Goal: Task Accomplishment & Management: Use online tool/utility

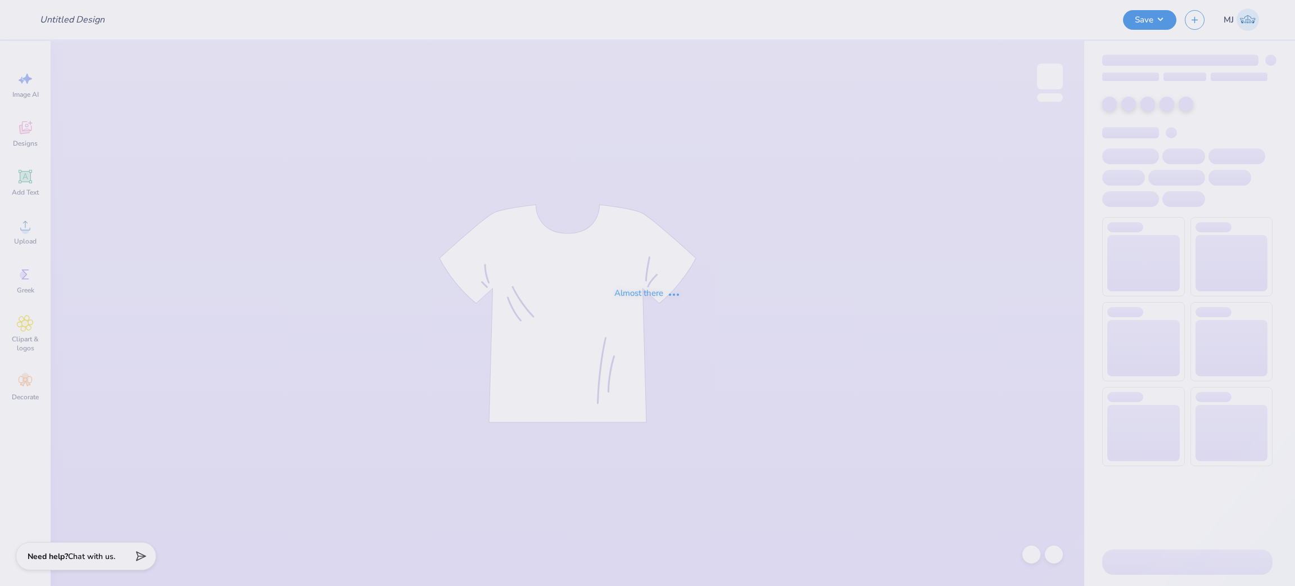
type input "Gamma Phi Beta Gen Merch Hoodie"
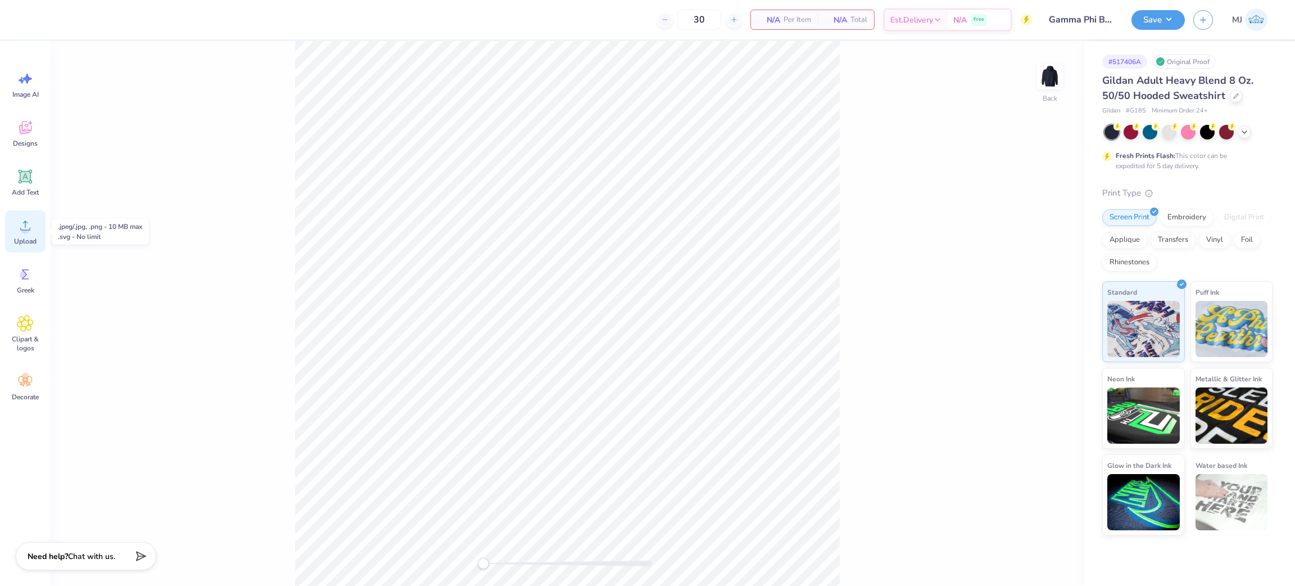
click at [21, 234] on div "Upload" at bounding box center [25, 231] width 40 height 42
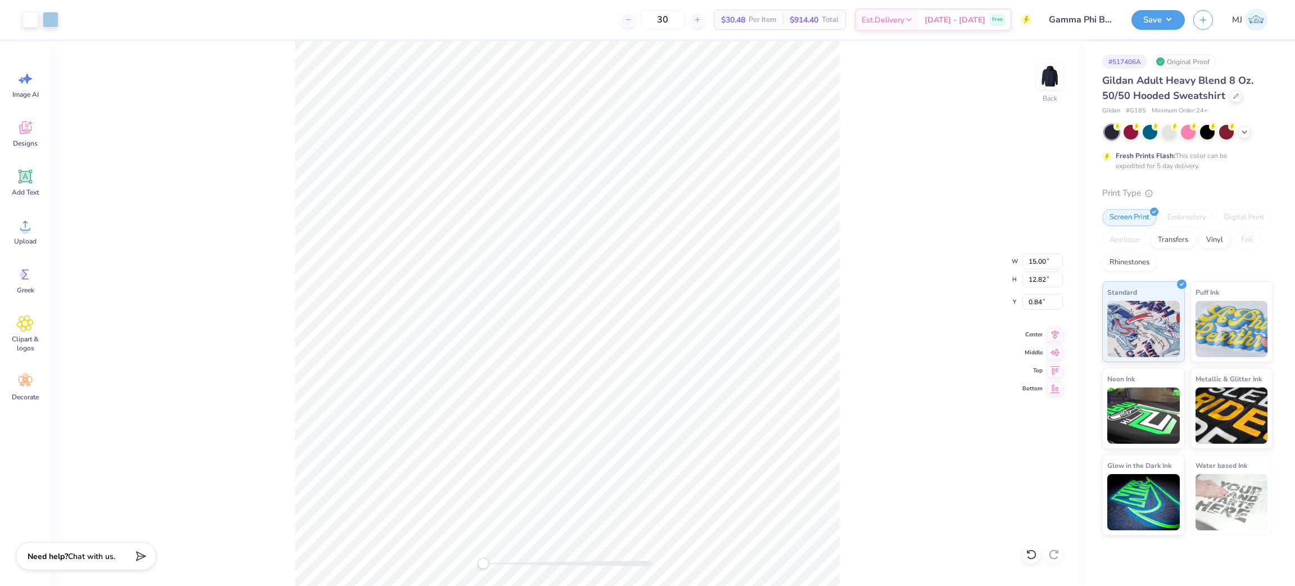
drag, startPoint x: 285, startPoint y: 303, endPoint x: 292, endPoint y: 305, distance: 7.5
click at [286, 303] on div "Back W 15.00 15.00 " H 12.82 12.82 " Y 0.84 0.84 " Center Middle Top Bottom" at bounding box center [568, 313] width 1034 height 545
click at [1036, 277] on input "12.82" at bounding box center [1042, 279] width 40 height 16
click at [1030, 262] on input "15.00" at bounding box center [1042, 261] width 40 height 16
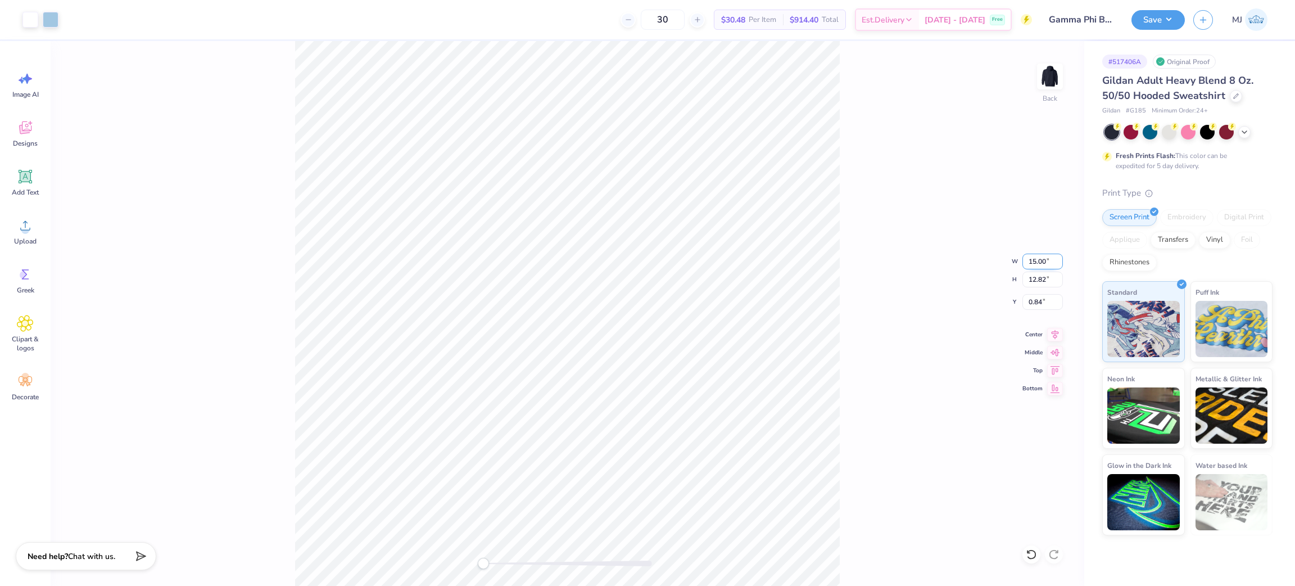
click at [1030, 262] on input "15.00" at bounding box center [1042, 261] width 40 height 16
type input "6"
click at [1035, 306] on input "6.22" at bounding box center [1042, 302] width 40 height 16
click at [1033, 303] on input "6.22" at bounding box center [1042, 302] width 40 height 16
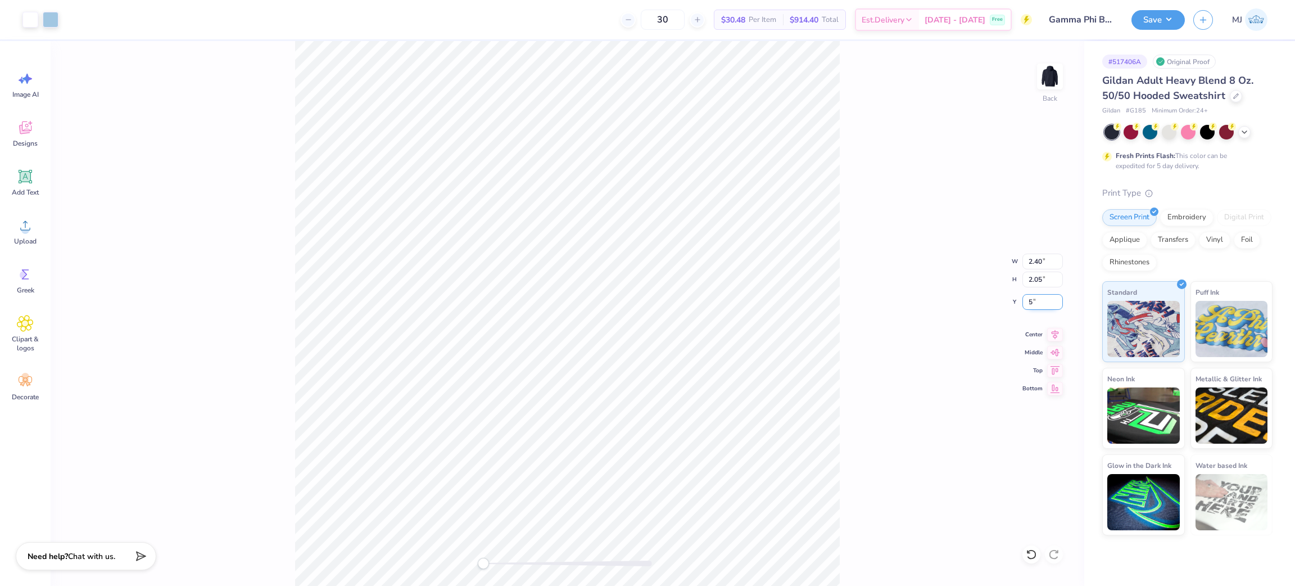
type input "5"
click at [1033, 298] on input "3.46" at bounding box center [1042, 302] width 40 height 16
click at [903, 336] on div "Back W 6.00 6.00 " H 5.13 5.13 " Y 3.46 3.46 " Center Middle Top Bottom" at bounding box center [568, 313] width 1034 height 545
click at [1033, 296] on input "8.12" at bounding box center [1042, 302] width 40 height 16
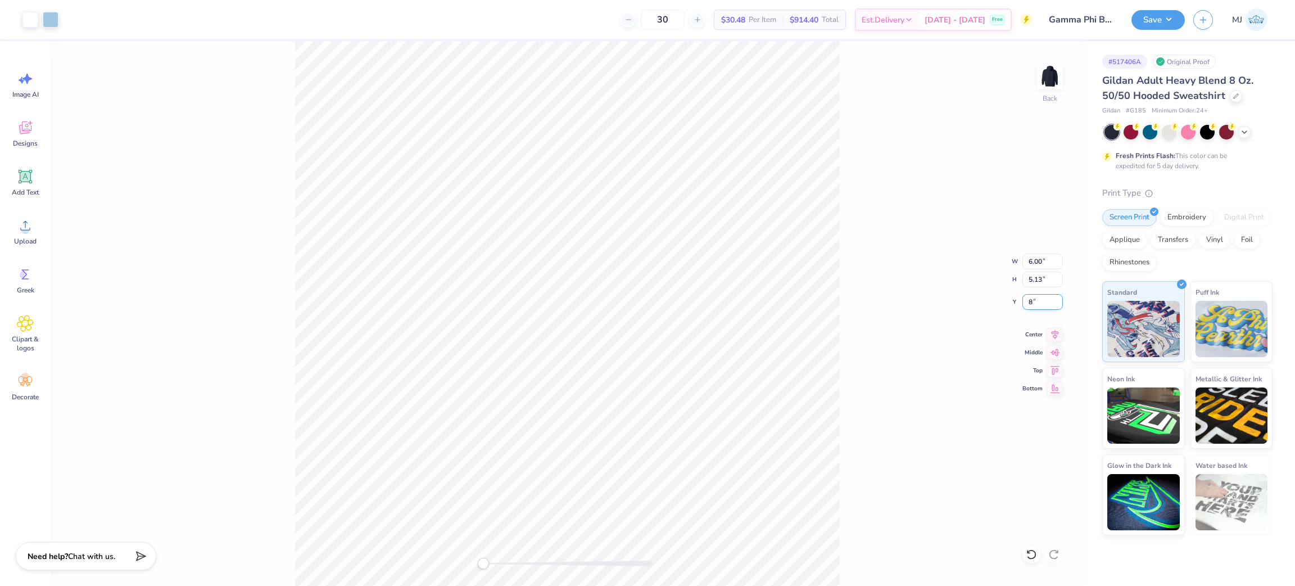
type input "8"
click at [848, 337] on div "Back W 6.00 6.00 " H 5.13 5.13 " Y 8 8 " Center Middle Top Bottom" at bounding box center [568, 313] width 1034 height 545
click at [862, 306] on div "Back W 6.00 6.00 " H 5.13 5.13 " Y 8.00 8.00 " Center Middle Top Bottom" at bounding box center [568, 313] width 1034 height 545
click at [1040, 298] on input "8.00" at bounding box center [1042, 302] width 40 height 16
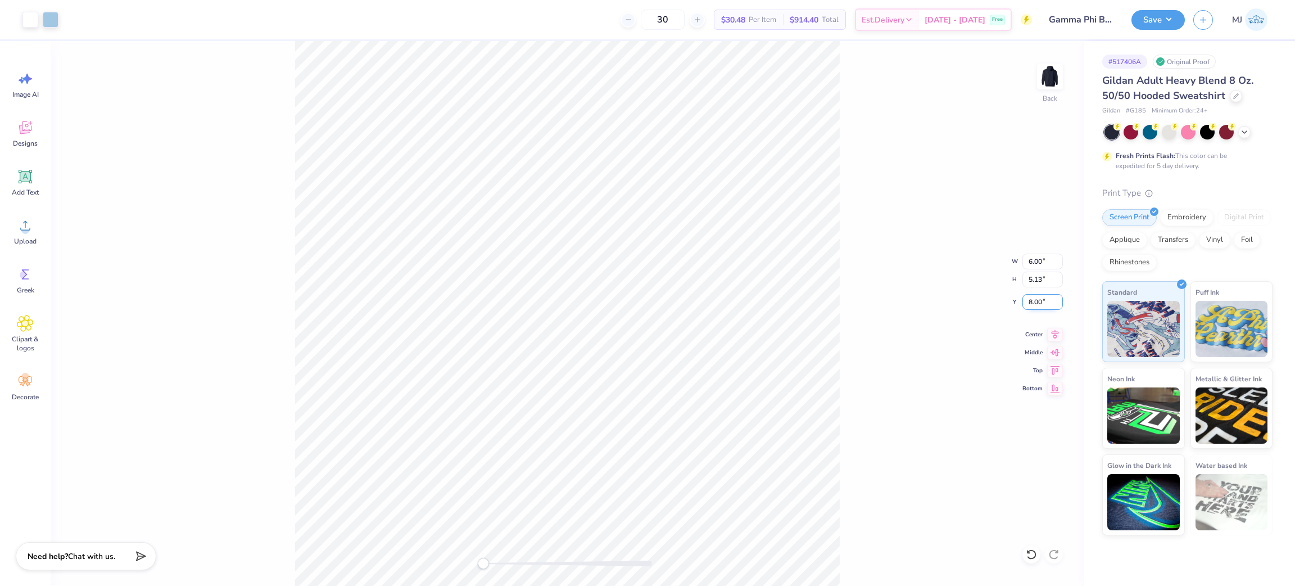
click at [1040, 298] on input "8.00" at bounding box center [1042, 302] width 40 height 16
click at [1027, 301] on input "8.00" at bounding box center [1042, 302] width 40 height 16
click at [1026, 301] on input "8.00" at bounding box center [1042, 302] width 40 height 16
type input "7"
click at [848, 295] on div "Back W 6.00 6.00 " H 5.13 5.13 " Y 7 7 " Center Middle Top Bottom" at bounding box center [568, 313] width 1034 height 545
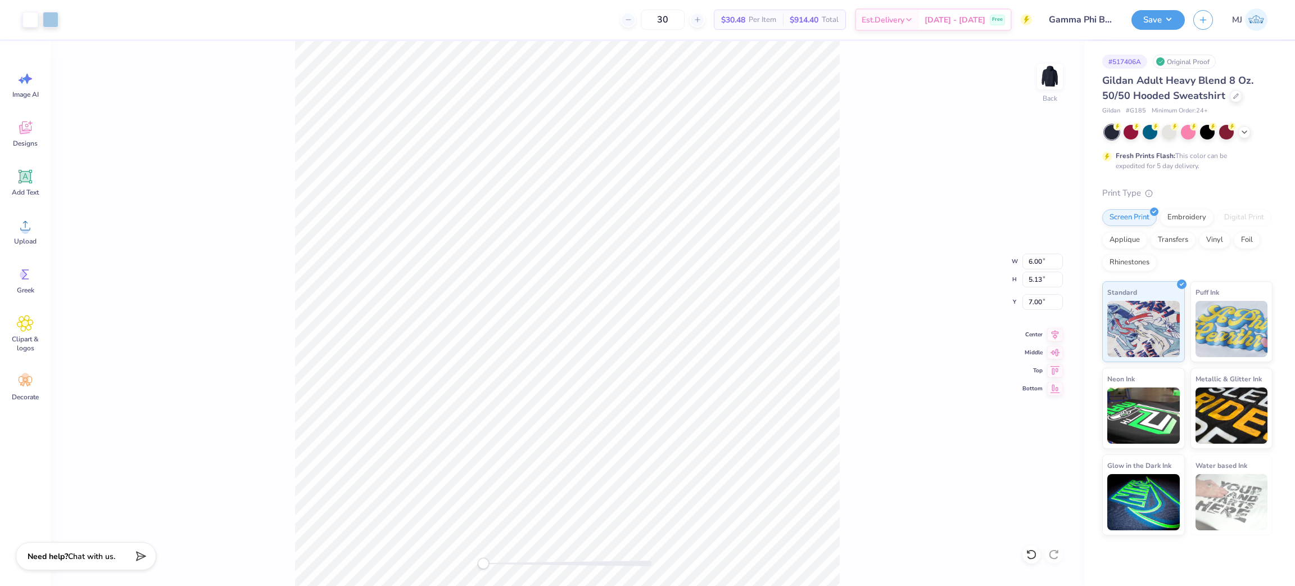
click at [941, 330] on div "Back W 6.00 6.00 " H 5.13 5.13 " Y 7.00 7.00 " Center Middle Top Bottom" at bounding box center [568, 313] width 1034 height 545
click at [1170, 19] on button "Save" at bounding box center [1157, 18] width 53 height 20
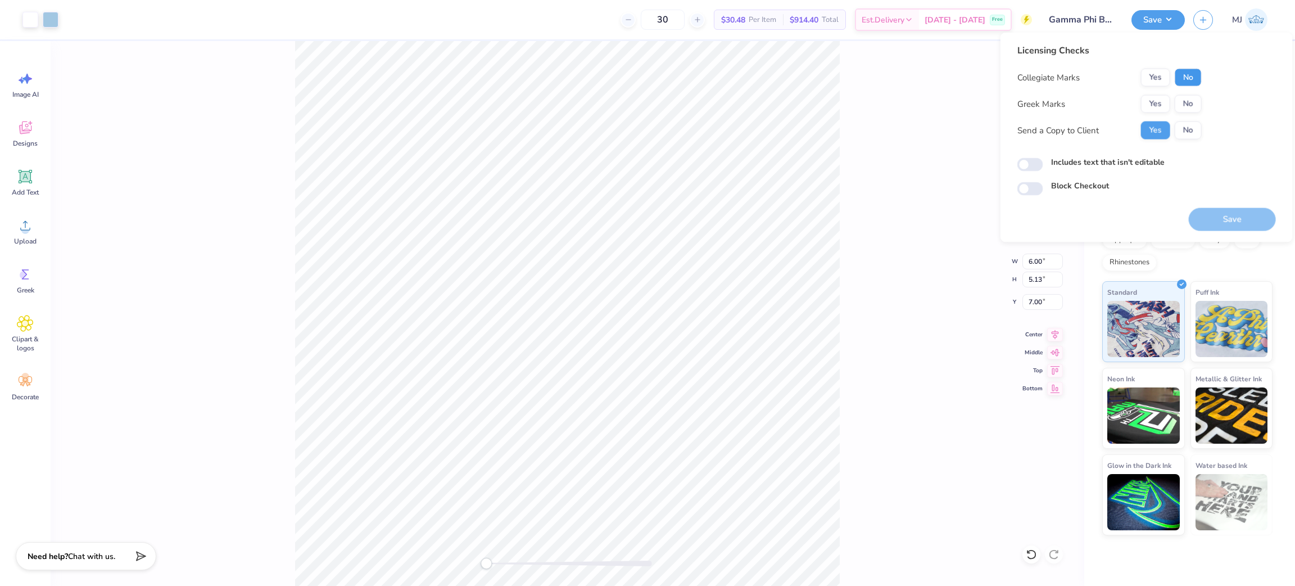
click at [1181, 75] on button "No" at bounding box center [1188, 78] width 27 height 18
drag, startPoint x: 1183, startPoint y: 97, endPoint x: 1170, endPoint y: 116, distance: 23.4
click at [1185, 97] on button "No" at bounding box center [1188, 104] width 27 height 18
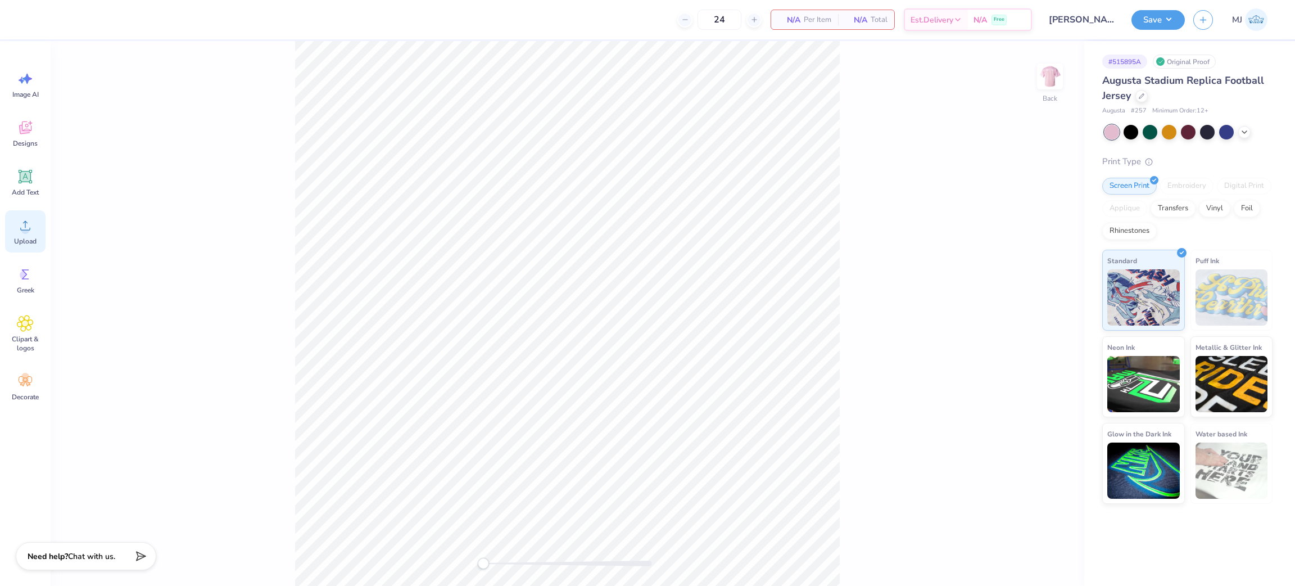
click at [19, 231] on icon at bounding box center [25, 225] width 17 height 17
click at [20, 242] on span "Upload" at bounding box center [25, 241] width 22 height 9
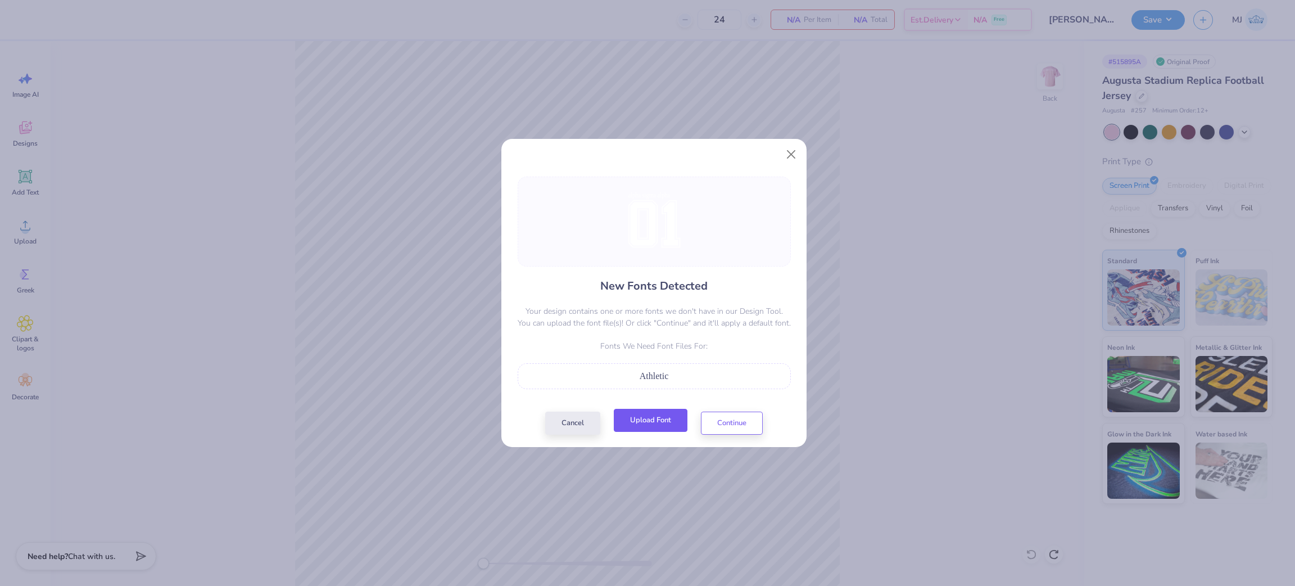
click at [651, 427] on button "Upload Font" at bounding box center [651, 420] width 74 height 23
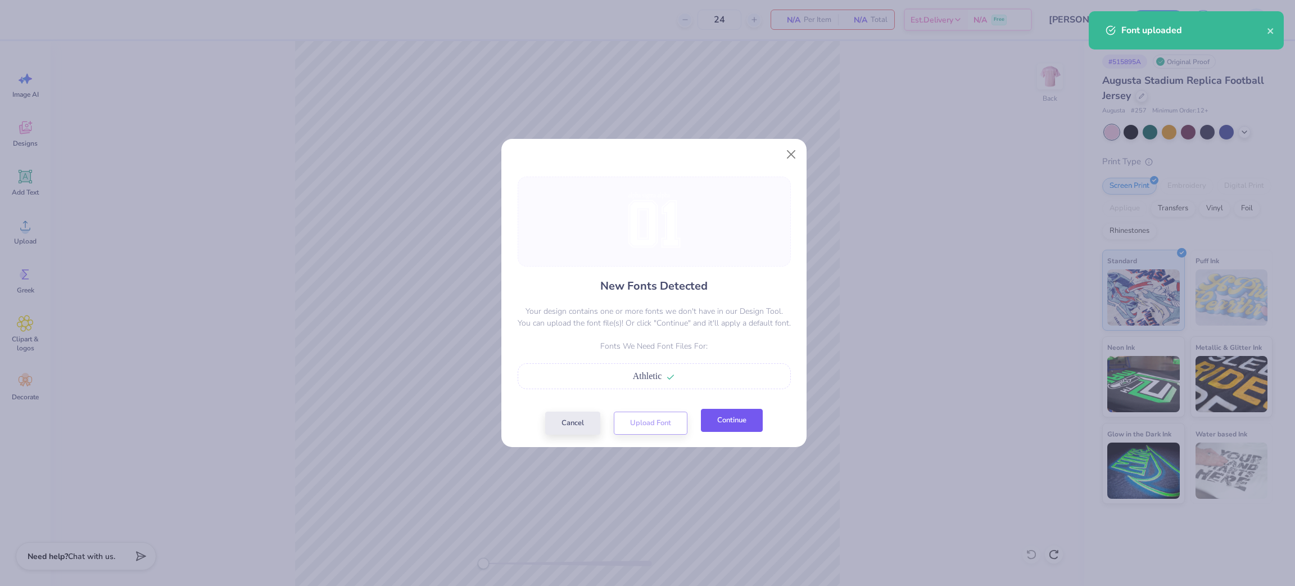
click at [716, 427] on button "Continue" at bounding box center [732, 420] width 62 height 23
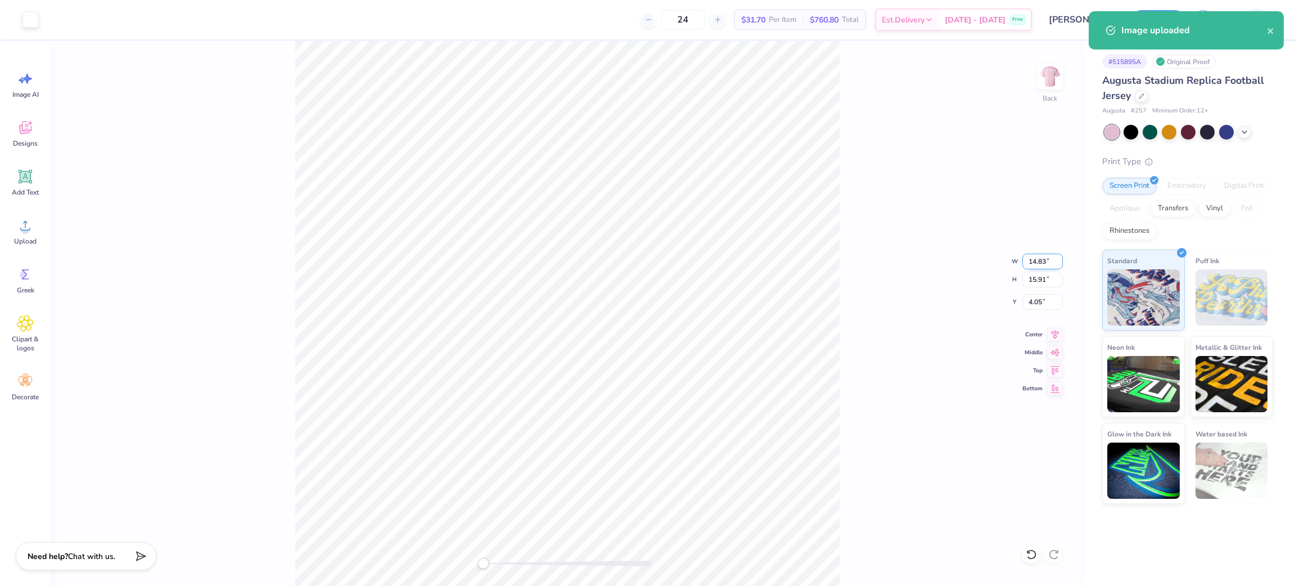
click at [1034, 262] on input "14.83" at bounding box center [1042, 261] width 40 height 16
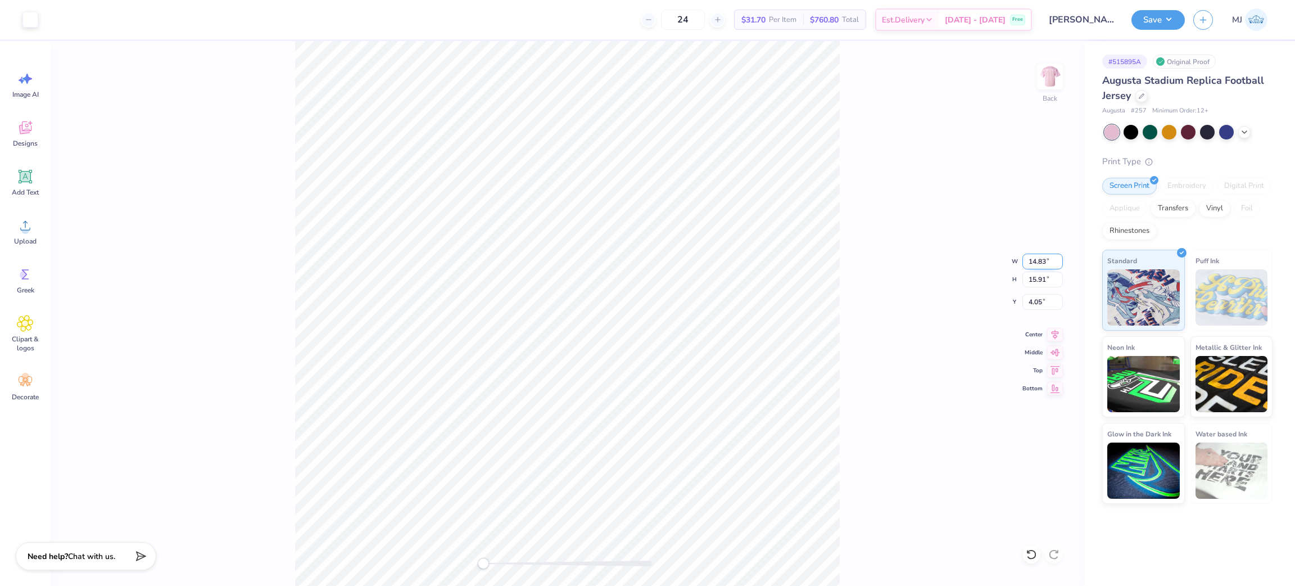
click at [1034, 262] on input "14.83" at bounding box center [1042, 261] width 40 height 16
type input "10.54"
type input "12.37"
type input "5.43"
click at [612, 465] on li "Group" at bounding box center [613, 461] width 88 height 22
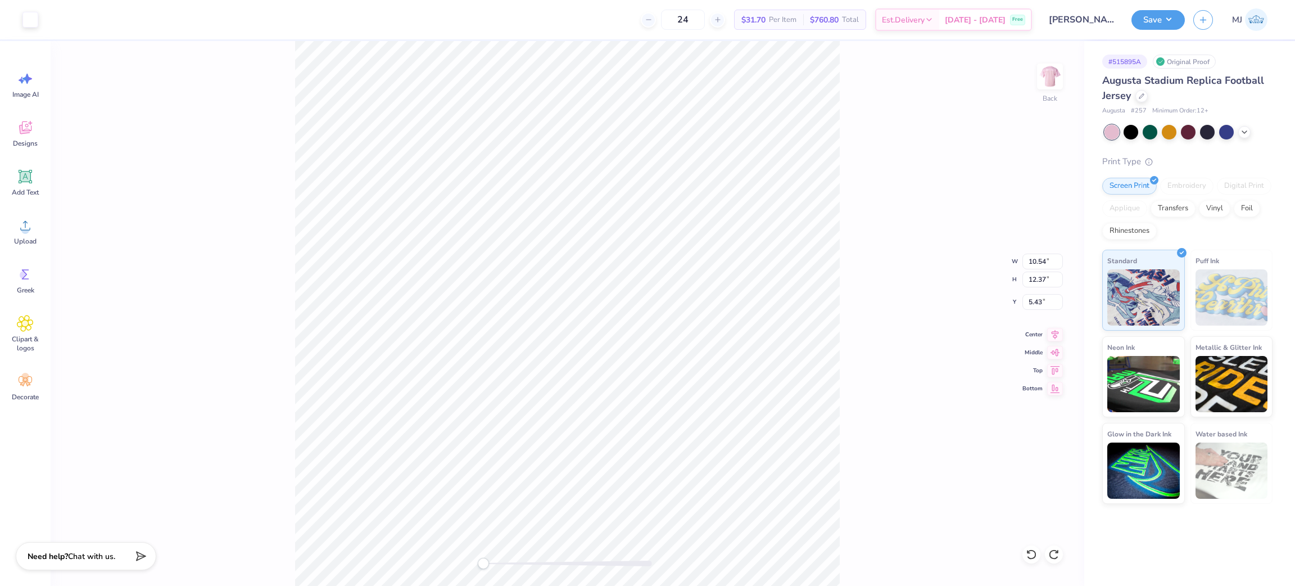
type input "12.50"
type input "13.41"
type input "5.30"
click at [622, 458] on li "Group" at bounding box center [609, 461] width 88 height 22
click at [1029, 265] on input "12.50" at bounding box center [1042, 261] width 40 height 16
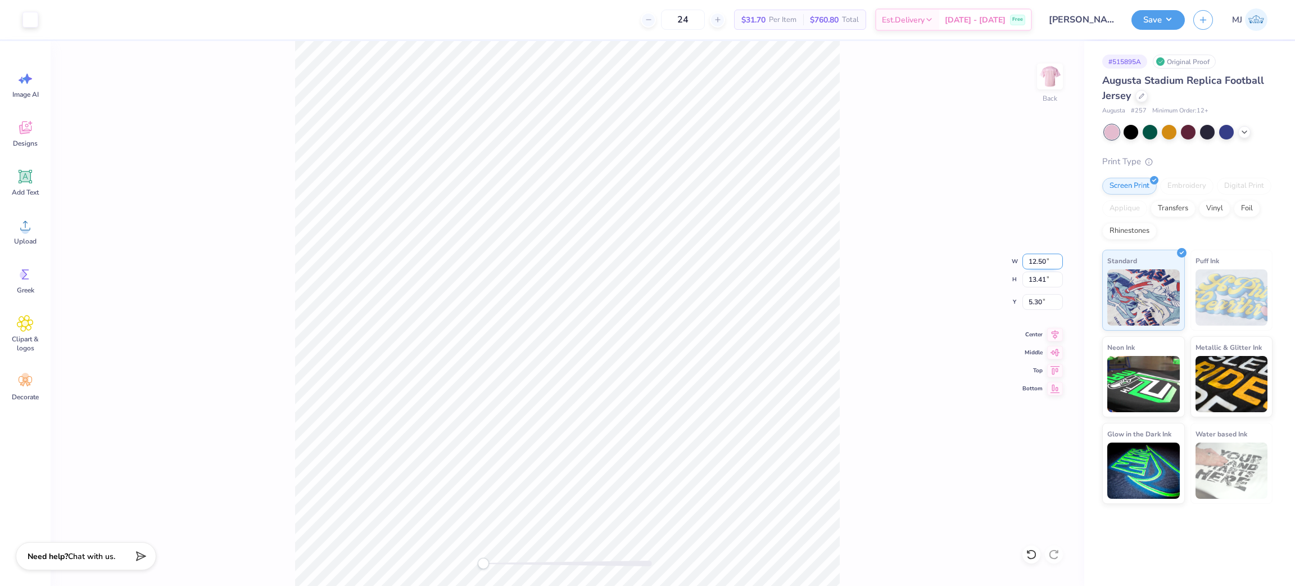
click at [1029, 265] on input "12.50" at bounding box center [1042, 261] width 40 height 16
type input "12.5"
drag, startPoint x: 1017, startPoint y: 248, endPoint x: 1009, endPoint y: 249, distance: 7.9
click at [1012, 248] on div "Back W 12.5 12.5 " H 13.41 13.41 " Y 5.30 5.30 " Center Middle Top Bottom" at bounding box center [568, 313] width 1034 height 545
click at [1031, 300] on input "5.30" at bounding box center [1042, 302] width 40 height 16
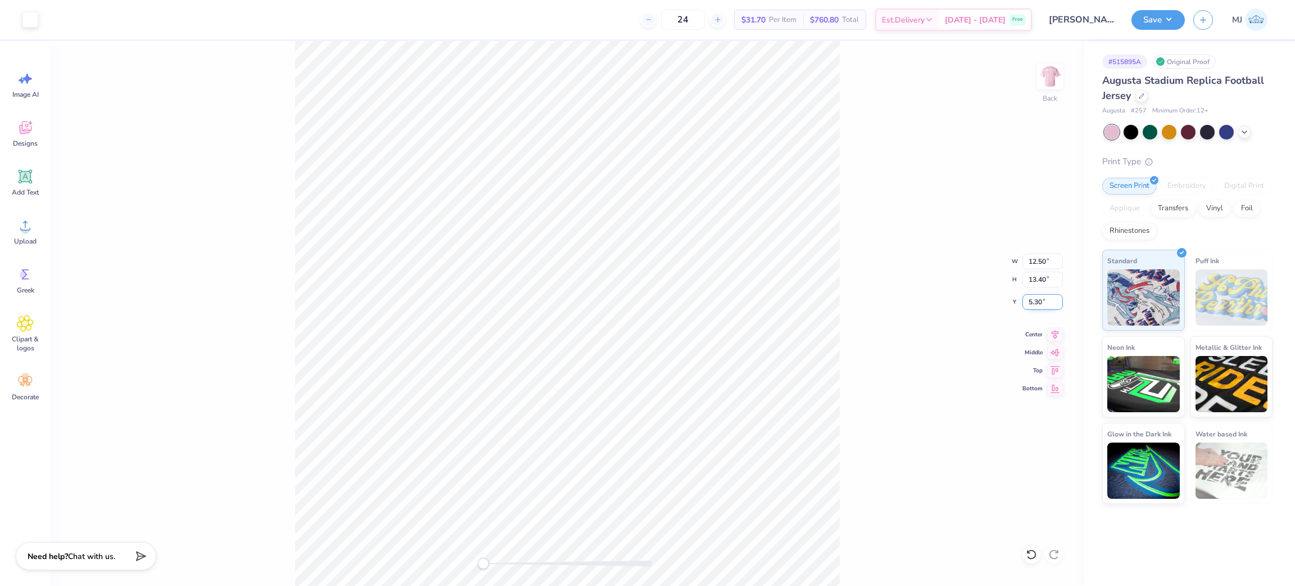
click at [1031, 300] on input "5.30" at bounding box center [1042, 302] width 40 height 16
type input "1"
click at [853, 279] on div "Back W 12.50 12.50 " H 13.40 13.40 " Y 1 1 " Center Middle Top Bottom" at bounding box center [568, 313] width 1034 height 545
drag, startPoint x: 939, startPoint y: 252, endPoint x: 871, endPoint y: 253, distance: 67.5
click at [936, 252] on div "Back W 12.50 12.50 " H 13.40 13.40 " Y 1.00 1.00 " Center Middle Top Bottom" at bounding box center [568, 313] width 1034 height 545
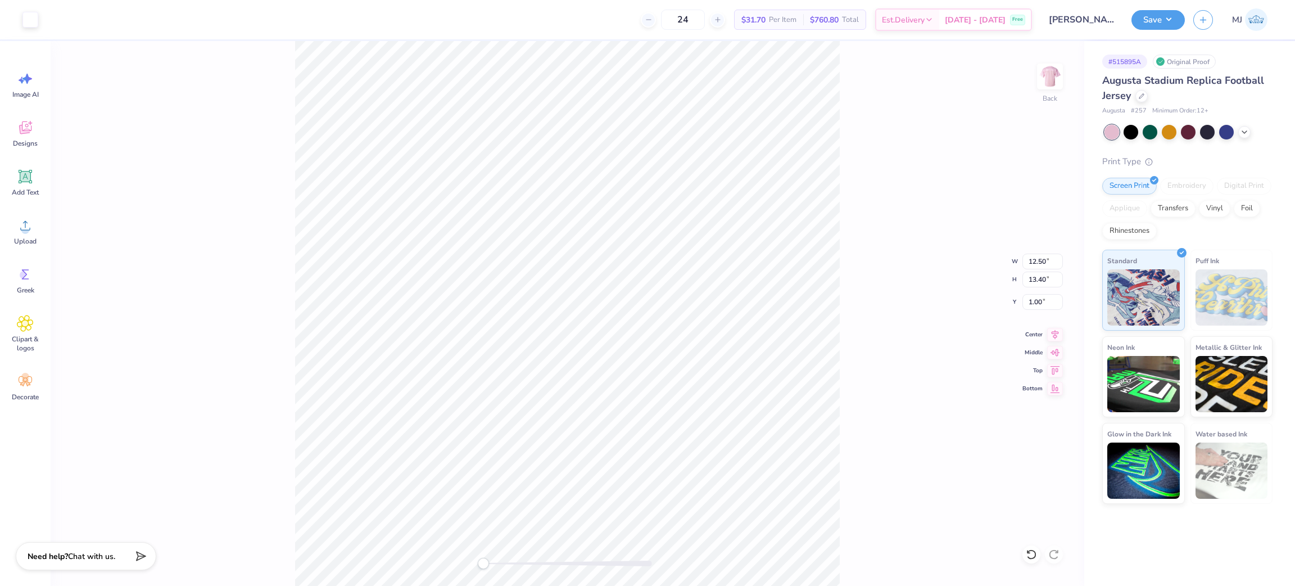
click at [842, 225] on div "Back W 12.50 12.50 " H 13.40 13.40 " Y 1.00 1.00 " Center Middle Top Bottom" at bounding box center [568, 313] width 1034 height 545
click at [1161, 25] on button "Save" at bounding box center [1157, 18] width 53 height 20
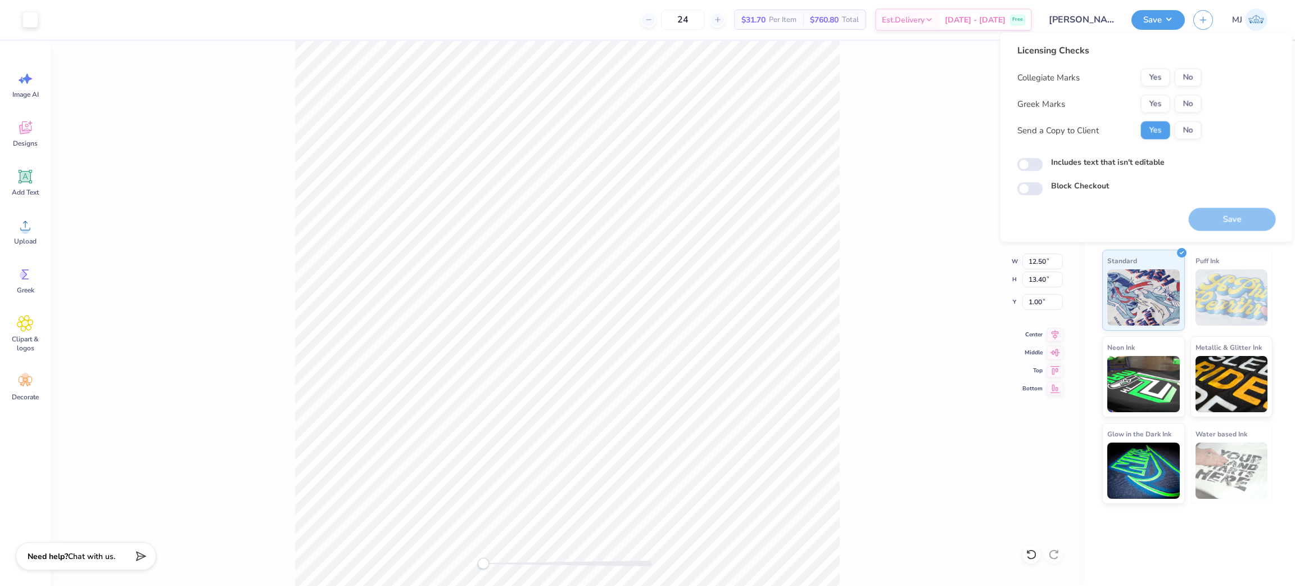
click at [888, 93] on div "Back W 12.50 12.50 " H 13.40 13.40 " Y 1.00 1.00 " Center Middle Top Bottom" at bounding box center [568, 313] width 1034 height 545
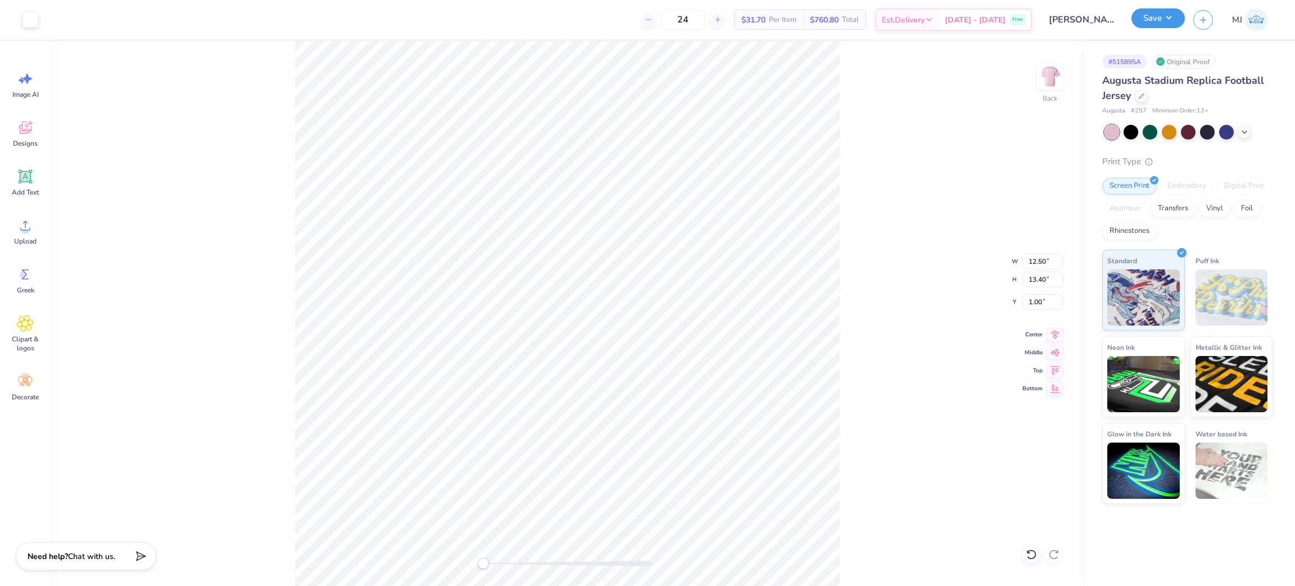
click at [1161, 18] on button "Save" at bounding box center [1157, 18] width 53 height 20
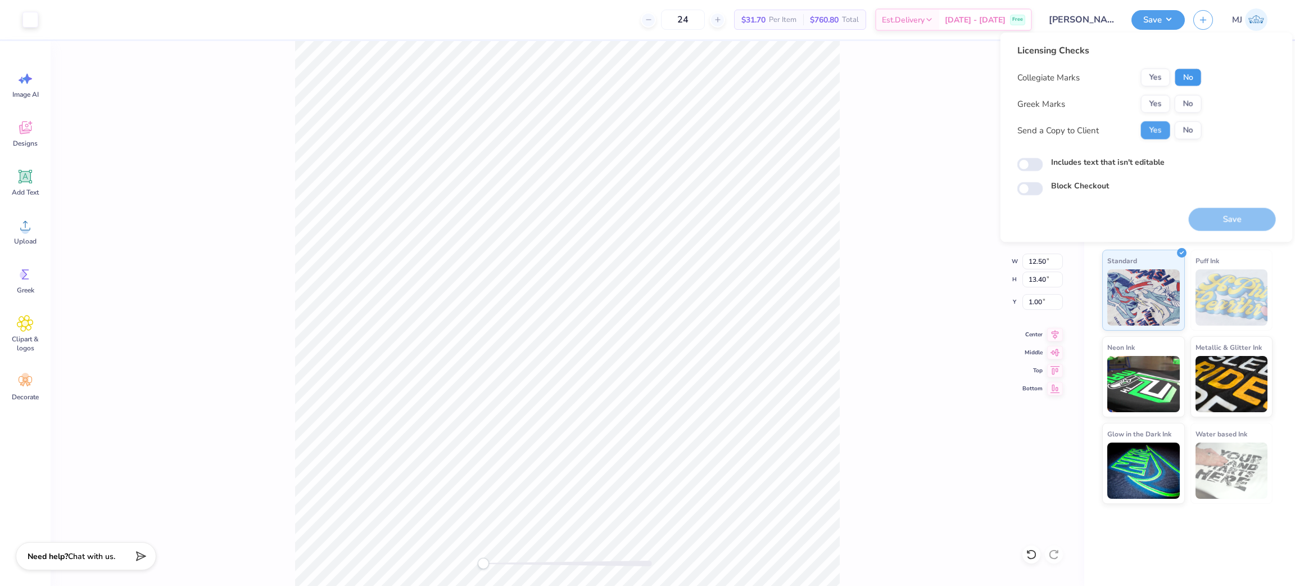
click at [1175, 72] on button "No" at bounding box center [1188, 78] width 27 height 18
click at [1154, 101] on button "Yes" at bounding box center [1155, 104] width 29 height 18
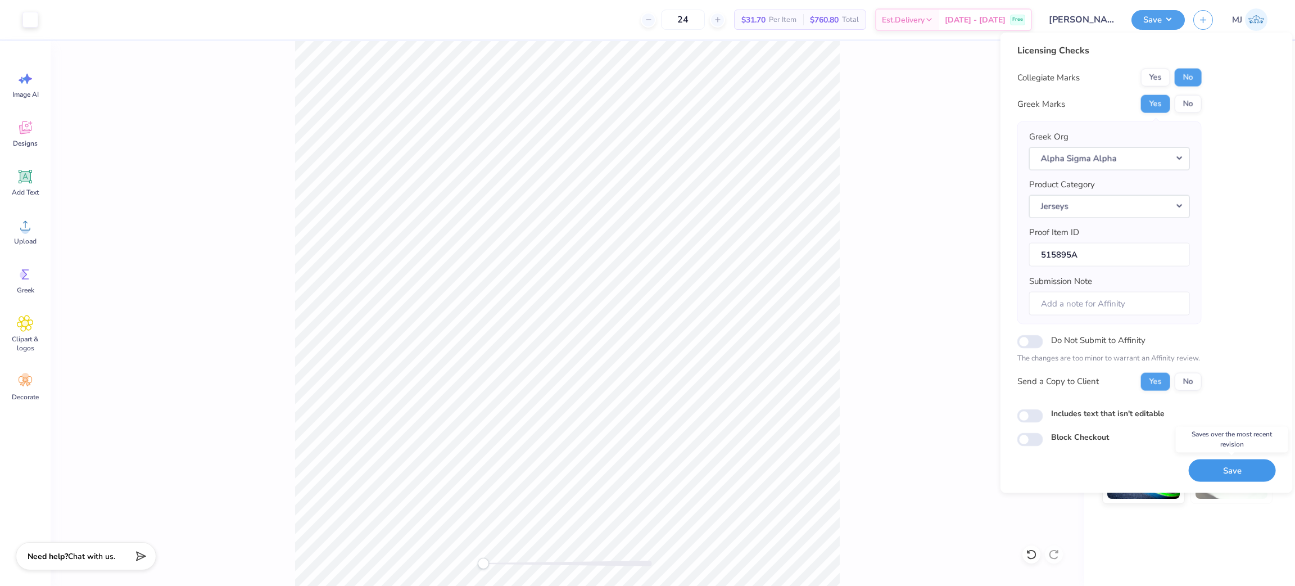
click at [1239, 470] on button "Save" at bounding box center [1232, 470] width 87 height 23
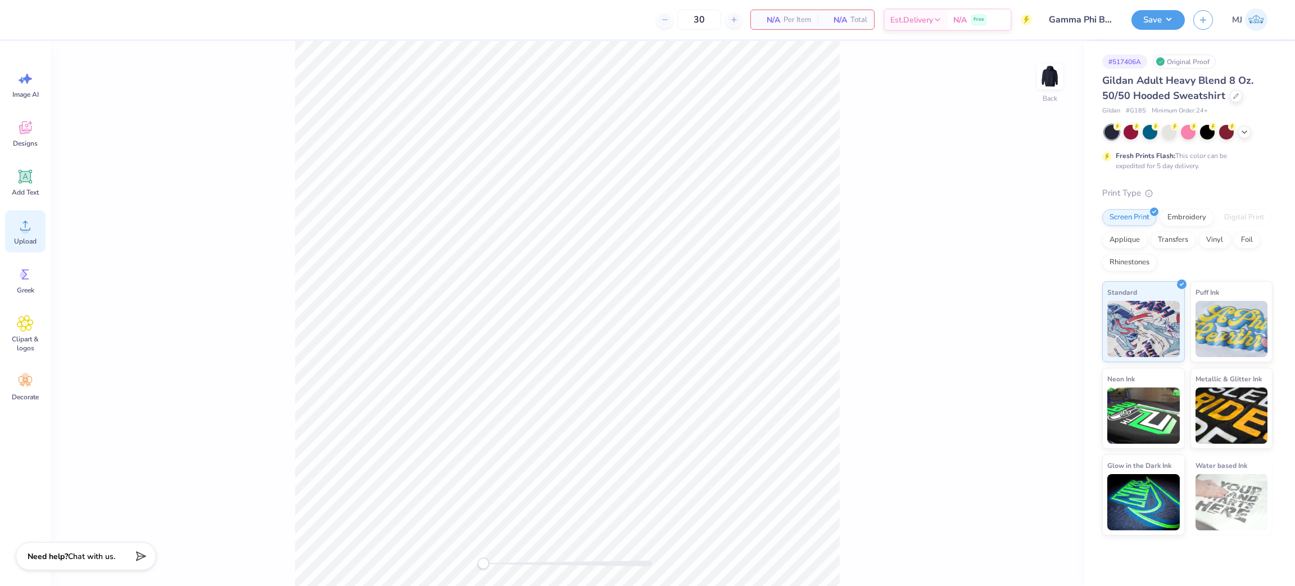
click at [26, 233] on circle at bounding box center [25, 230] width 8 height 8
click at [1042, 259] on input "15.00" at bounding box center [1042, 261] width 40 height 16
type input "5"
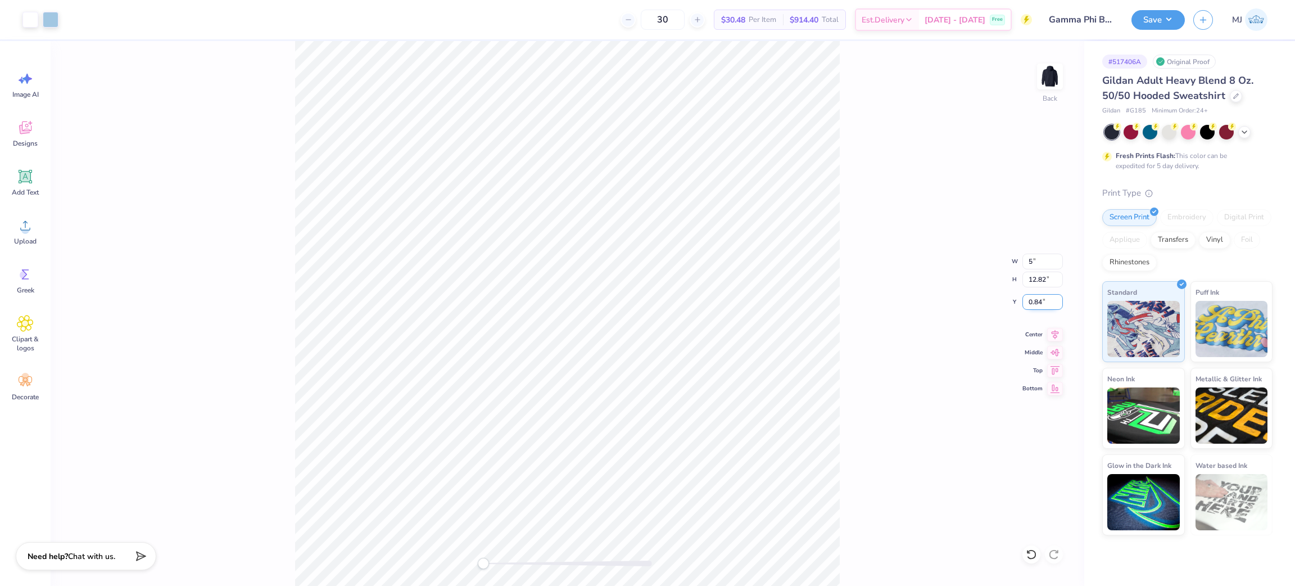
click at [1038, 303] on input "0.84" at bounding box center [1042, 302] width 40 height 16
type input "5"
type input "7"
click at [1028, 257] on input "1.67" at bounding box center [1042, 261] width 40 height 16
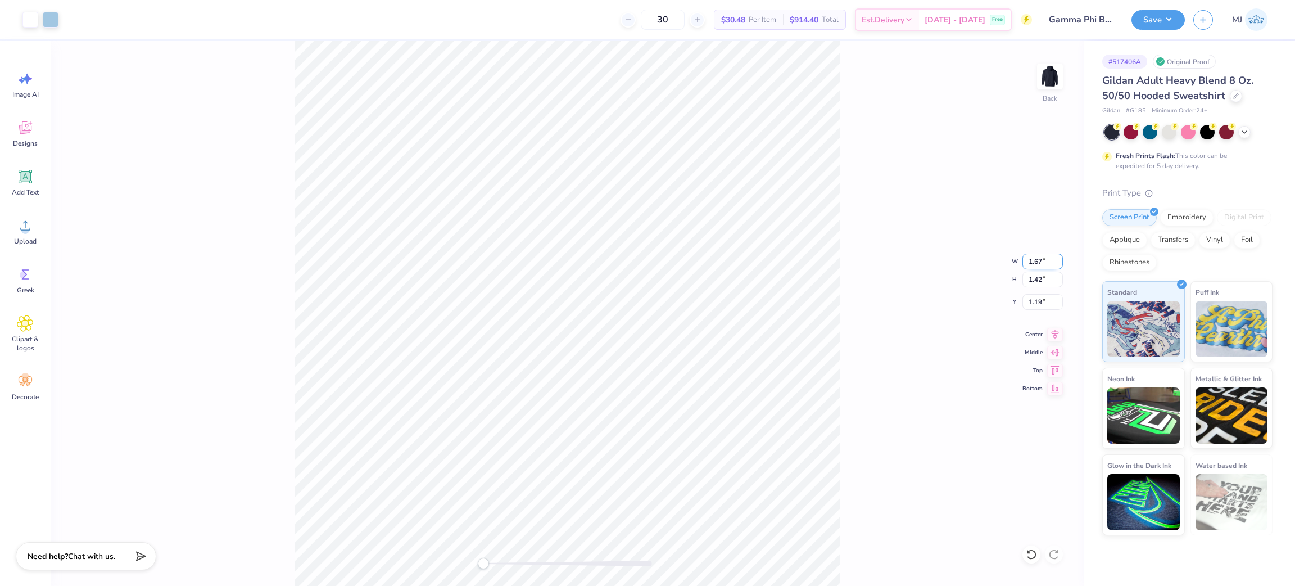
click at [1028, 257] on input "1.67" at bounding box center [1042, 261] width 40 height 16
type input "6"
click at [842, 309] on div "Back" at bounding box center [568, 313] width 1034 height 545
click at [1029, 549] on icon at bounding box center [1031, 554] width 11 height 11
click at [1026, 257] on input "5.00" at bounding box center [1042, 261] width 40 height 16
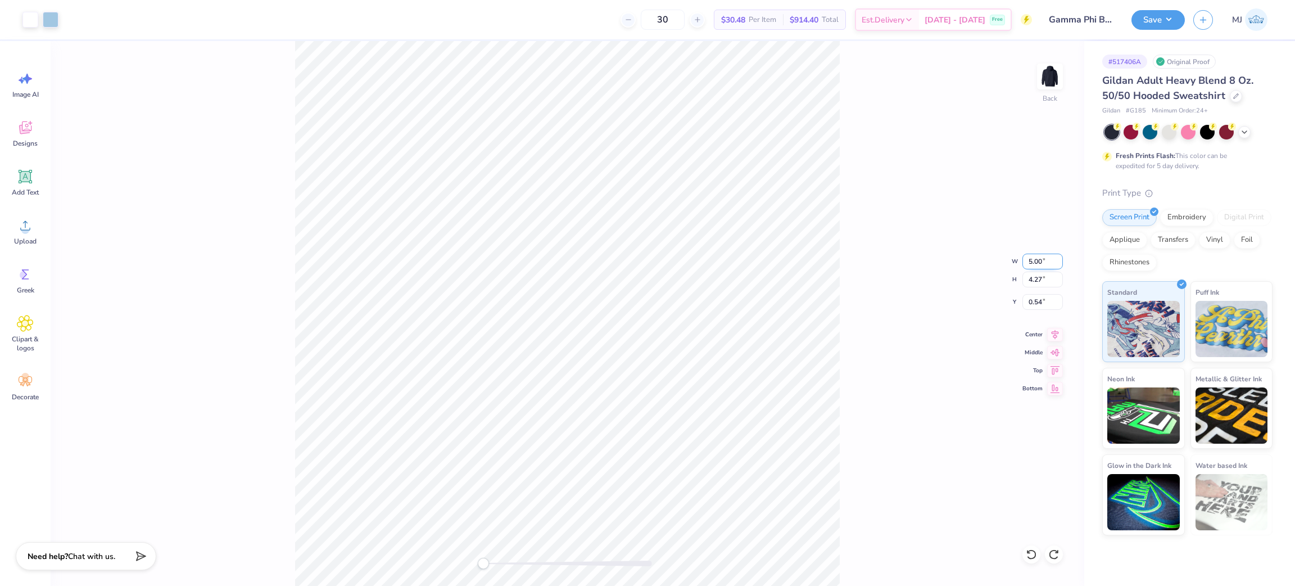
click at [1027, 256] on input "5.00" at bounding box center [1042, 261] width 40 height 16
type input "6"
click at [1036, 558] on icon at bounding box center [1031, 554] width 11 height 11
click at [1031, 304] on input "0.54" at bounding box center [1042, 302] width 40 height 16
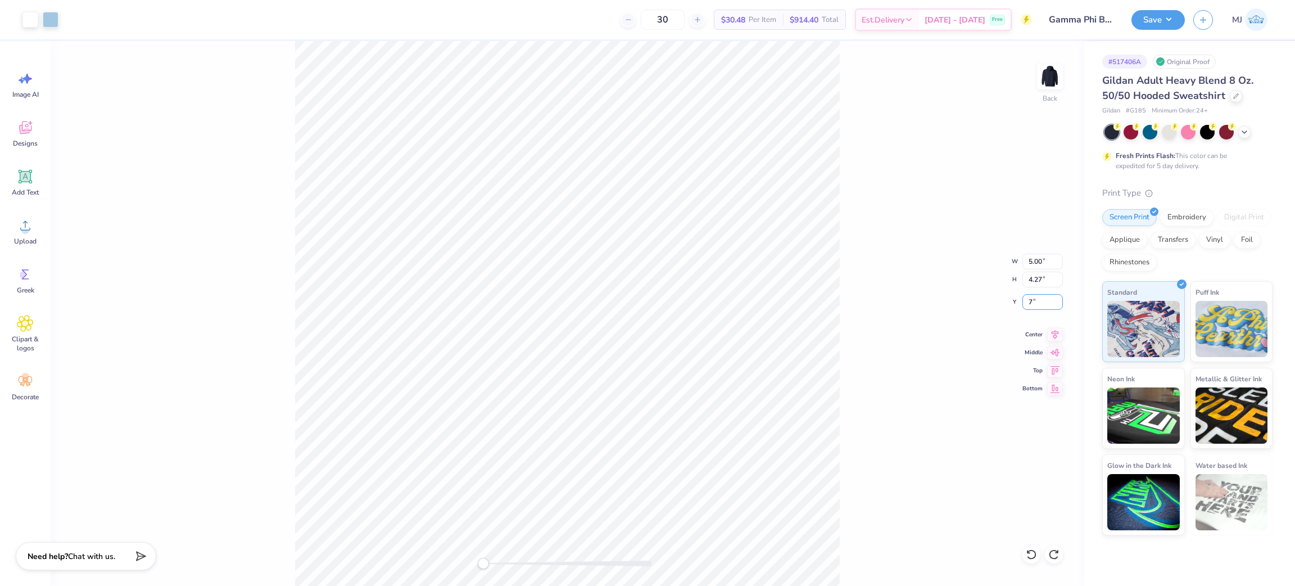
type input "7"
click at [1030, 256] on input "5.00" at bounding box center [1042, 261] width 40 height 16
type input "6"
click at [908, 305] on div "Back W 6 6 " H 4.27 4.27 " Y 7.00 7.00 " Center Middle Top Bottom" at bounding box center [568, 313] width 1034 height 545
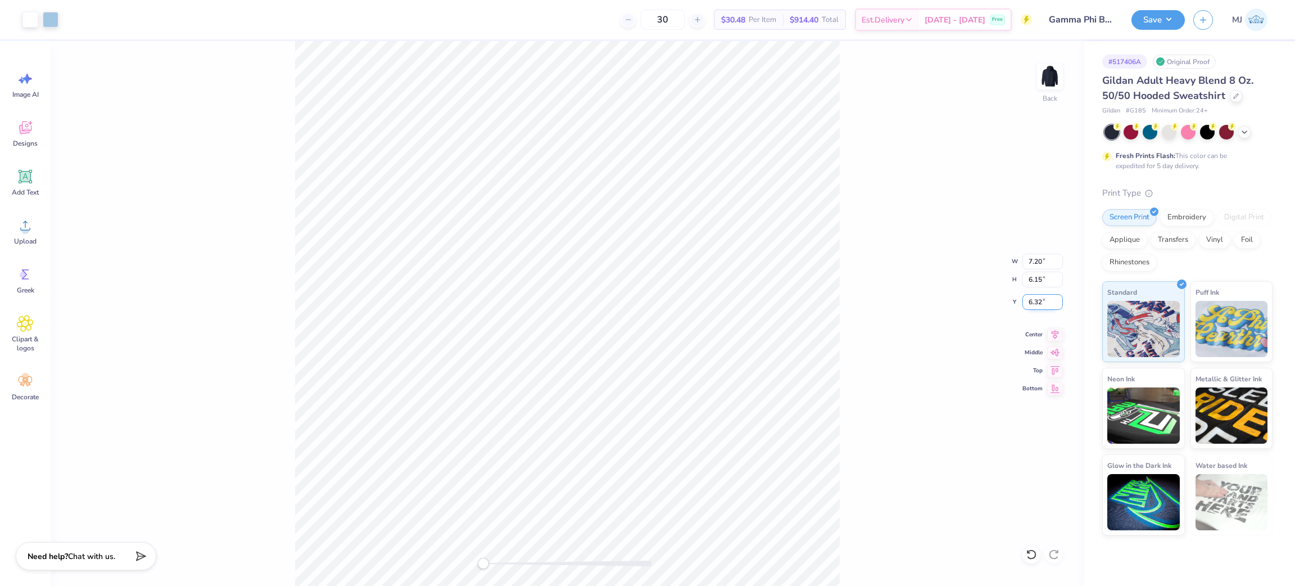
click at [1024, 300] on input "6.32" at bounding box center [1042, 302] width 40 height 16
type input "7"
click at [993, 303] on div "Back W 7.20 7.20 " H 6.15 6.15 " Y 7 7 " Center Middle Top Bottom" at bounding box center [568, 313] width 1034 height 545
drag, startPoint x: 876, startPoint y: 270, endPoint x: 850, endPoint y: 273, distance: 25.5
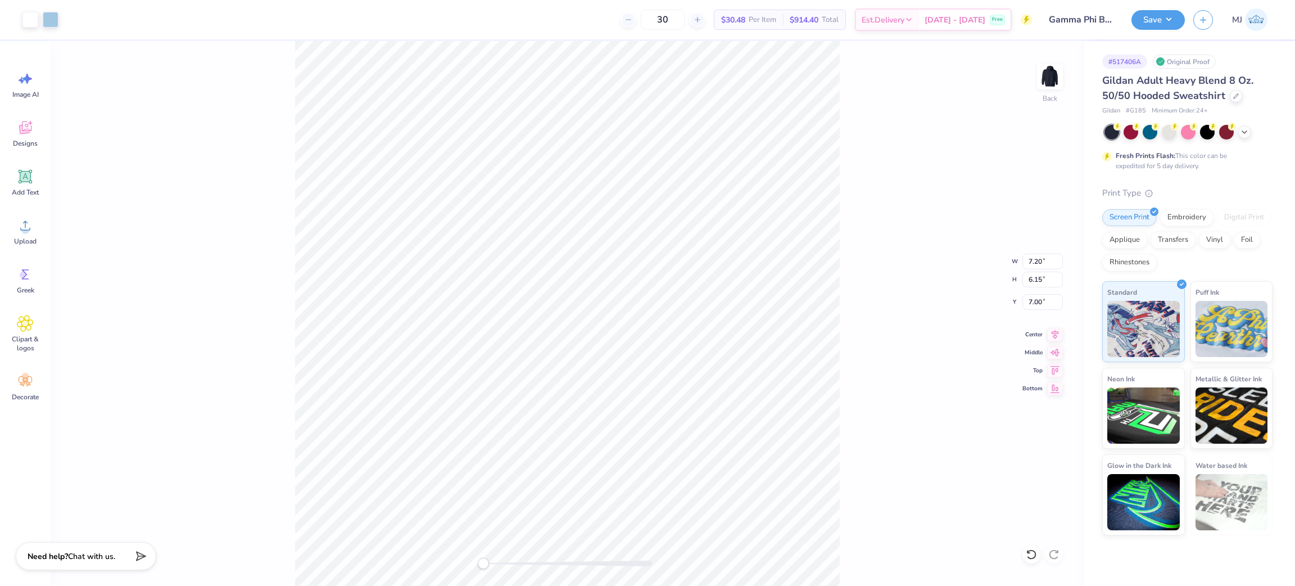
click at [875, 270] on div "Back W 7.20 7.20 " H 6.15 6.15 " Y 7.00 7.00 " Center Middle Top Bottom" at bounding box center [568, 313] width 1034 height 545
click at [1036, 304] on input "7.51" at bounding box center [1042, 302] width 40 height 16
type input "7"
click at [918, 303] on div "Back W 6.00 6.00 " H 5.13 5.13 " Y 7.00 7.00 " Center Middle Top Bottom" at bounding box center [568, 313] width 1034 height 545
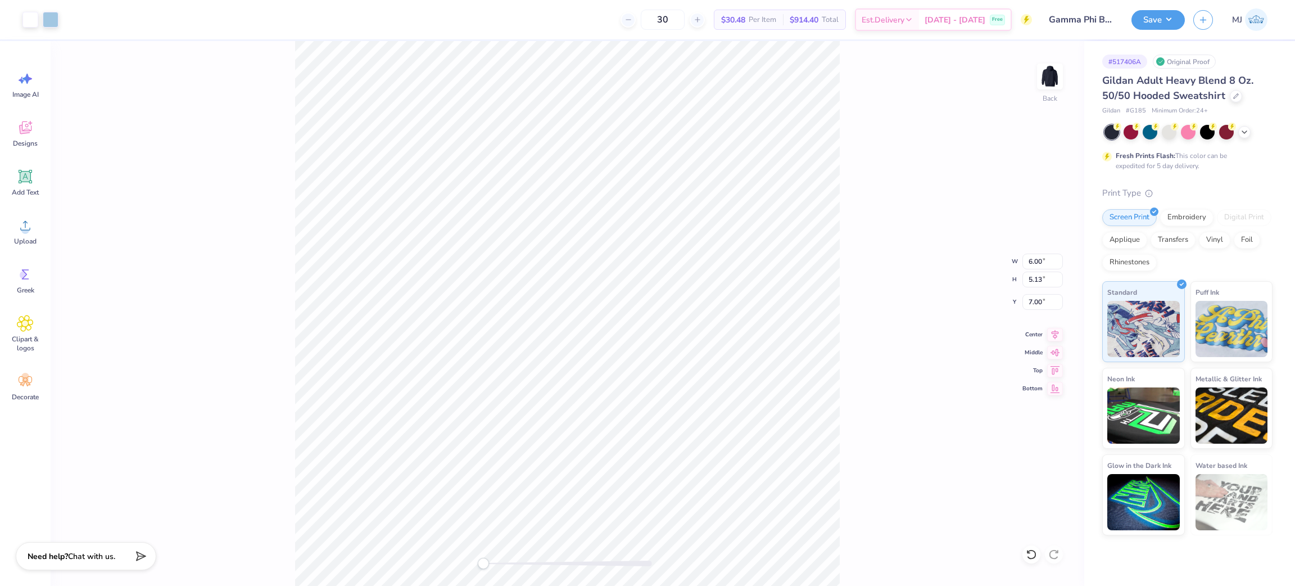
click at [953, 306] on div "Back W 6.00 6.00 " H 5.13 5.13 " Y 7.00 7.00 " Center Middle Top Bottom" at bounding box center [568, 313] width 1034 height 545
click at [1167, 28] on button "Save" at bounding box center [1157, 18] width 53 height 20
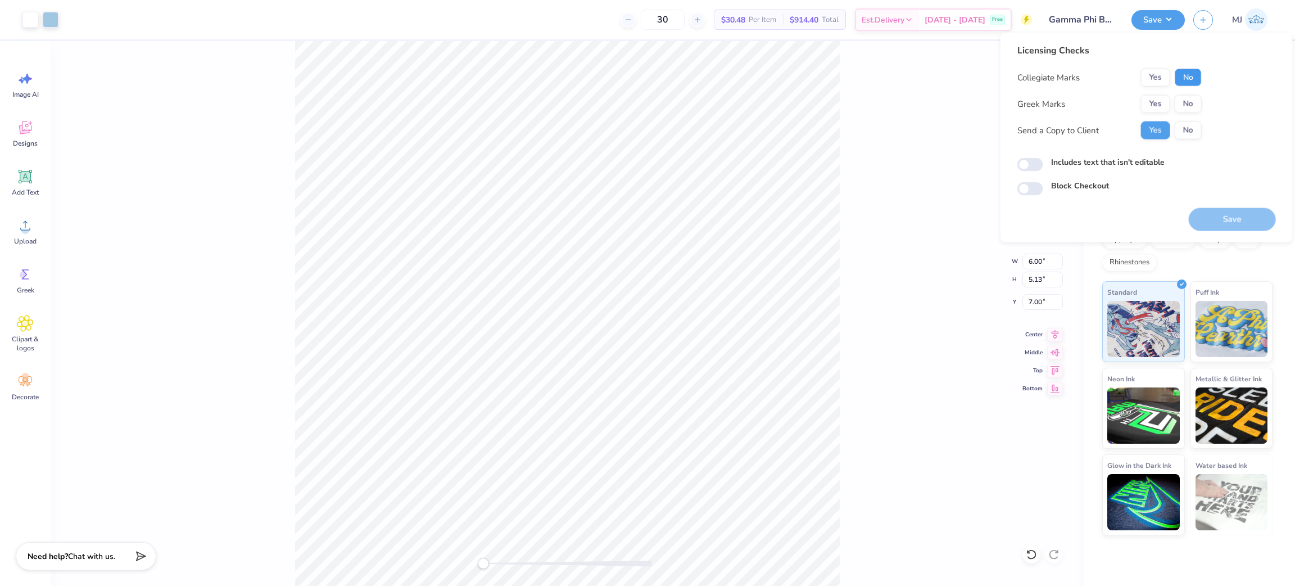
click at [1189, 76] on button "No" at bounding box center [1188, 78] width 27 height 18
click at [1188, 96] on button "No" at bounding box center [1188, 104] width 27 height 18
click at [1213, 212] on button "Save" at bounding box center [1232, 219] width 87 height 23
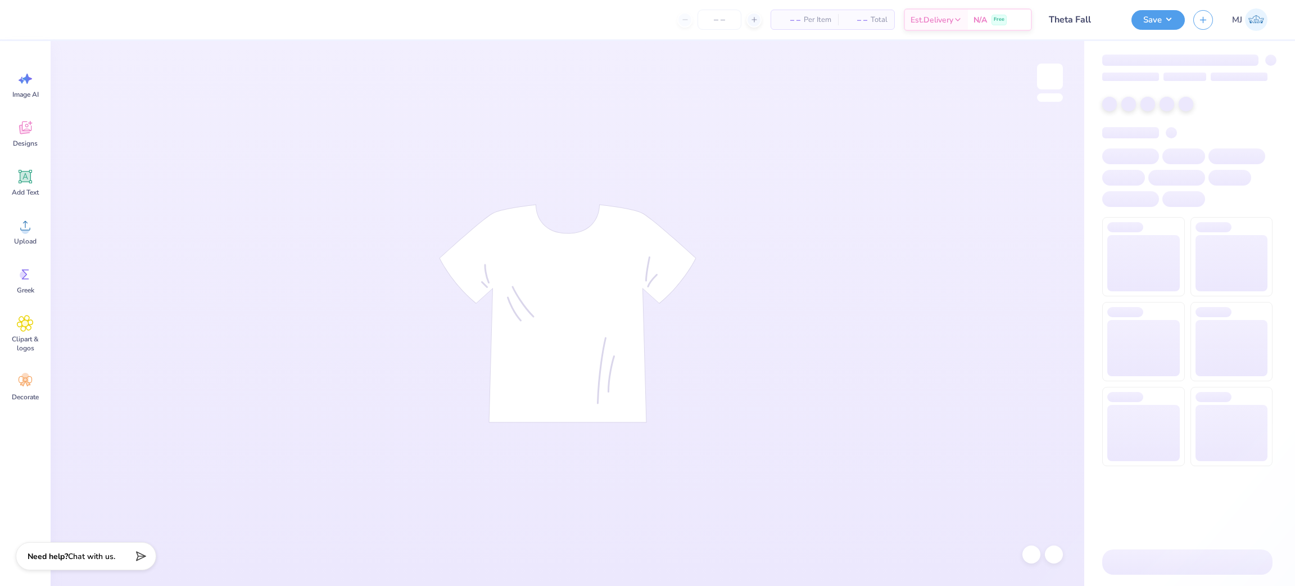
type input "19"
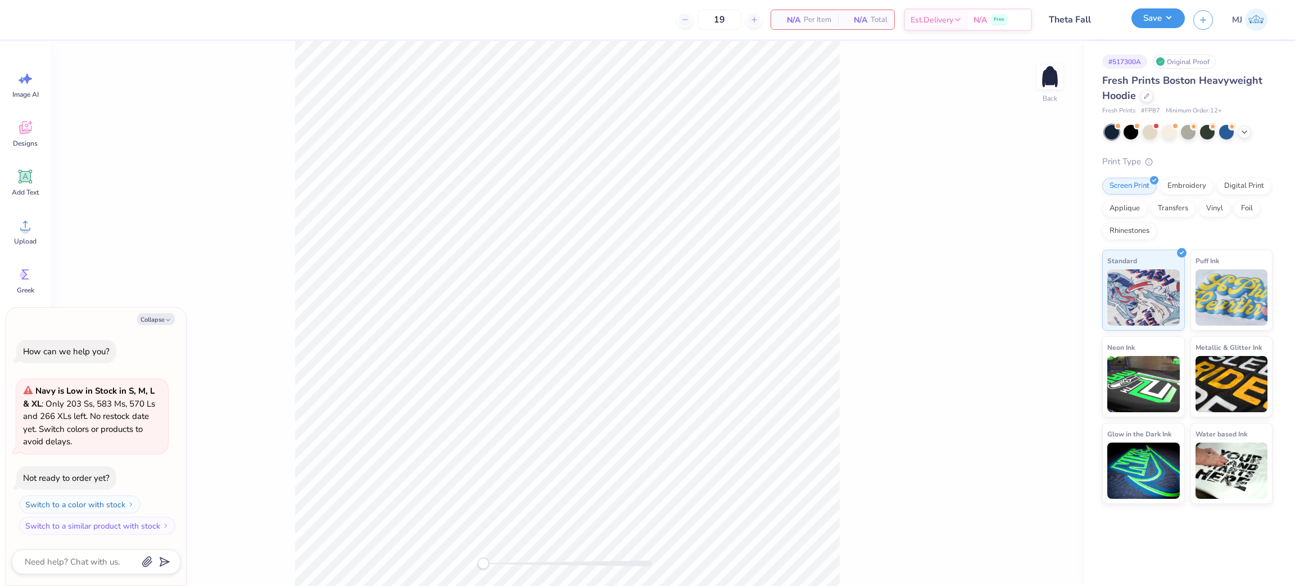
click at [1174, 18] on button "Save" at bounding box center [1157, 18] width 53 height 20
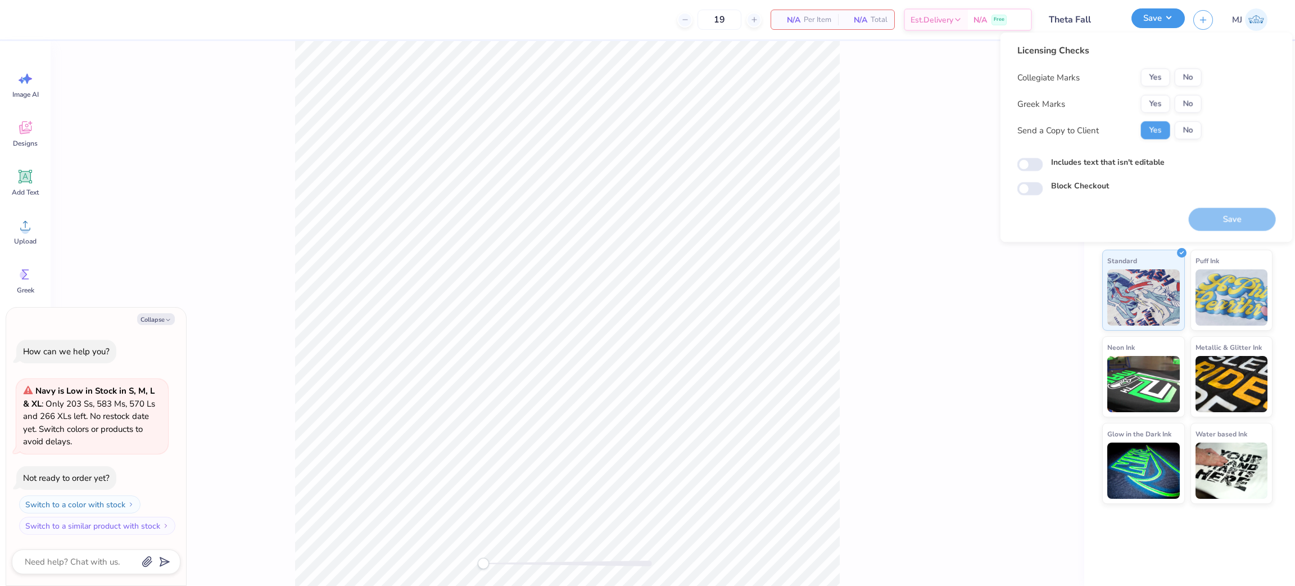
type textarea "x"
click at [1151, 105] on button "Yes" at bounding box center [1155, 104] width 29 height 18
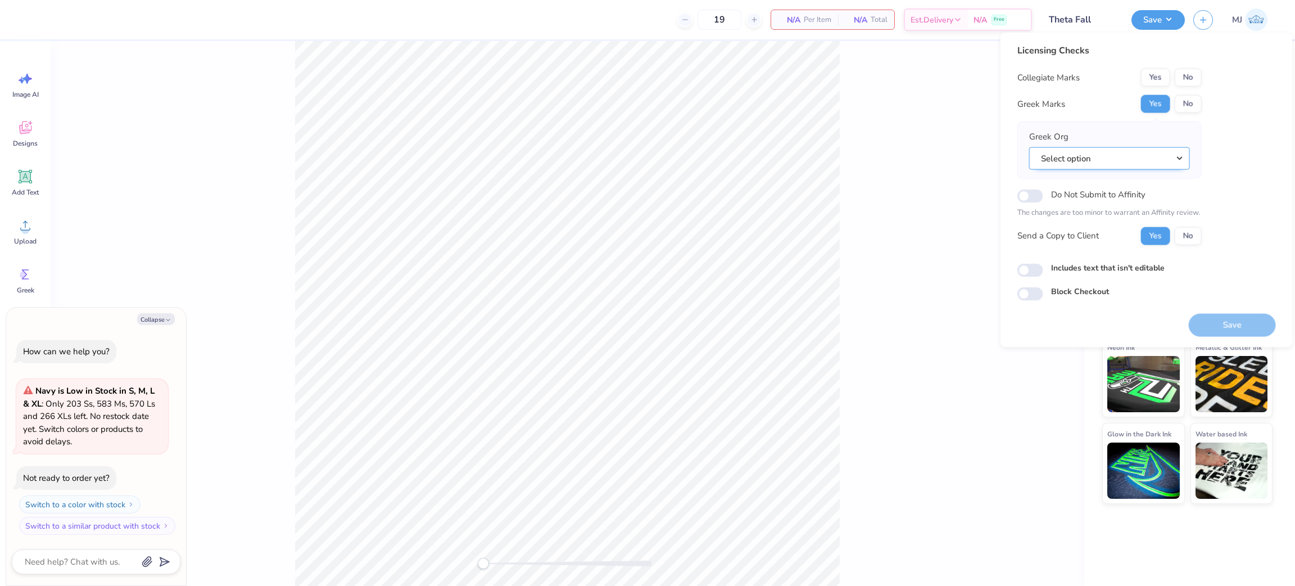
click at [1180, 157] on button "Select option" at bounding box center [1109, 158] width 161 height 23
click at [845, 170] on div "Back" at bounding box center [568, 313] width 1034 height 545
